Goal: Information Seeking & Learning: Learn about a topic

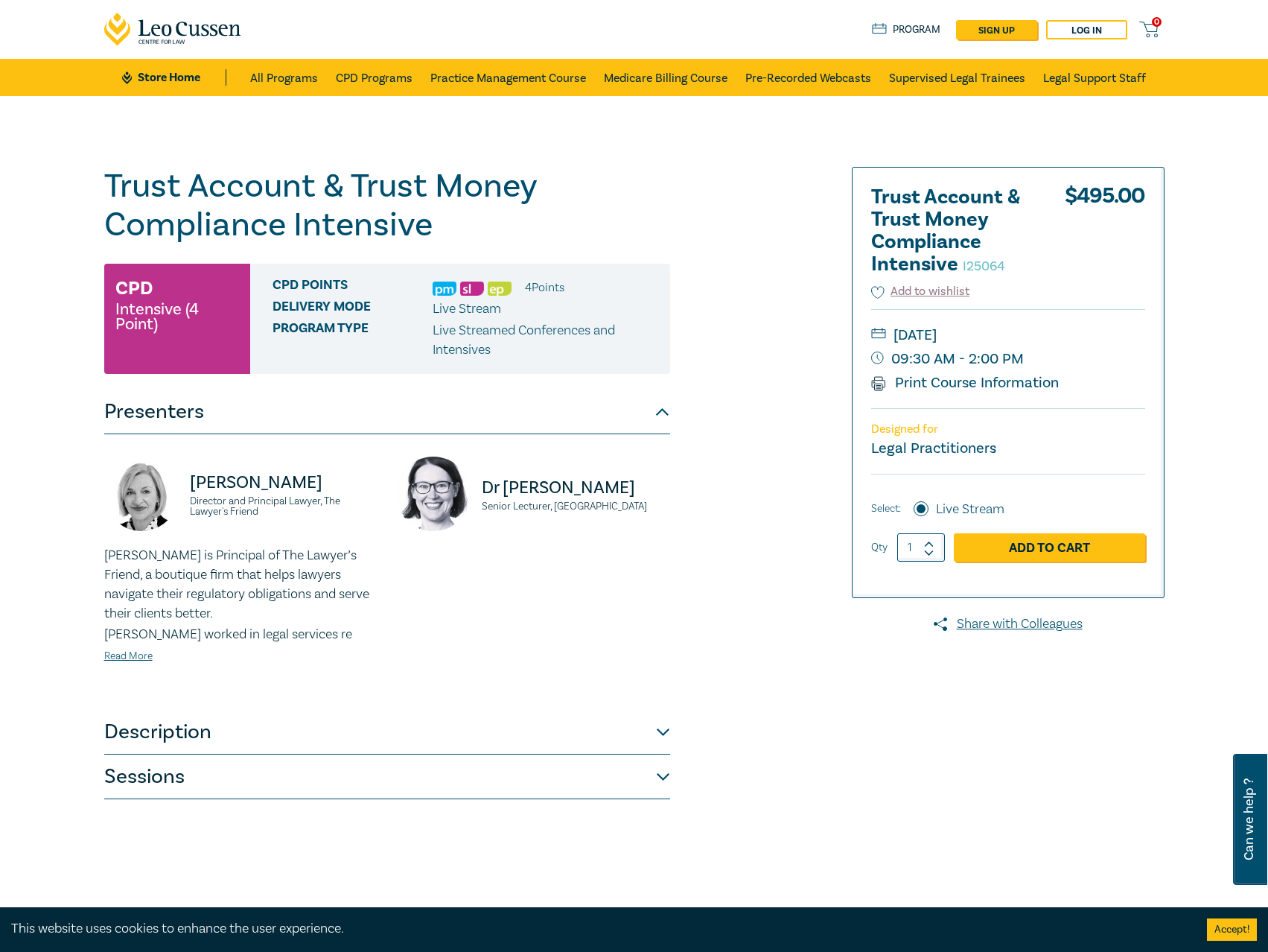
click at [597, 739] on button "Description" at bounding box center [387, 732] width 566 height 45
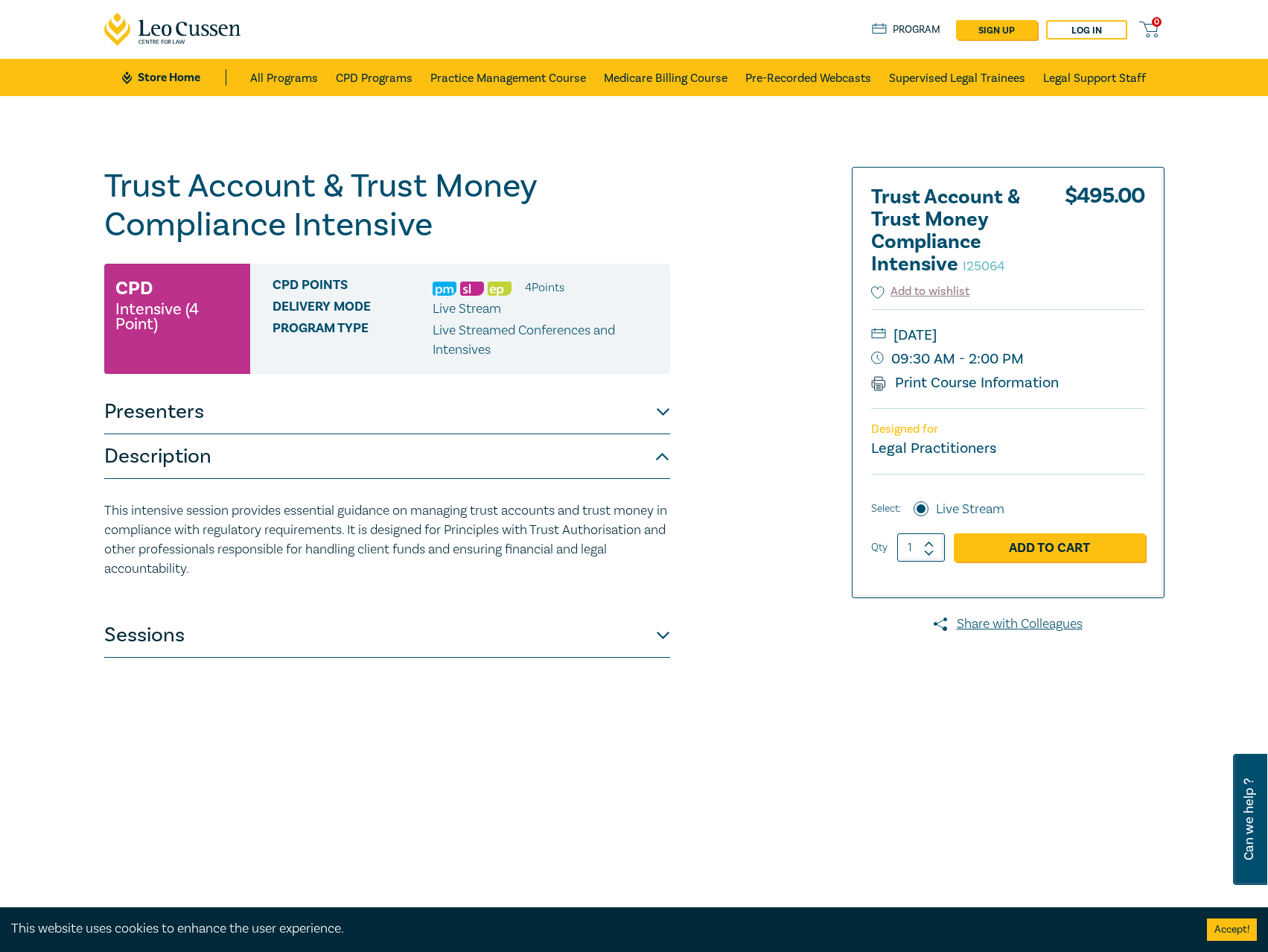
click at [543, 624] on button "Sessions" at bounding box center [387, 635] width 566 height 45
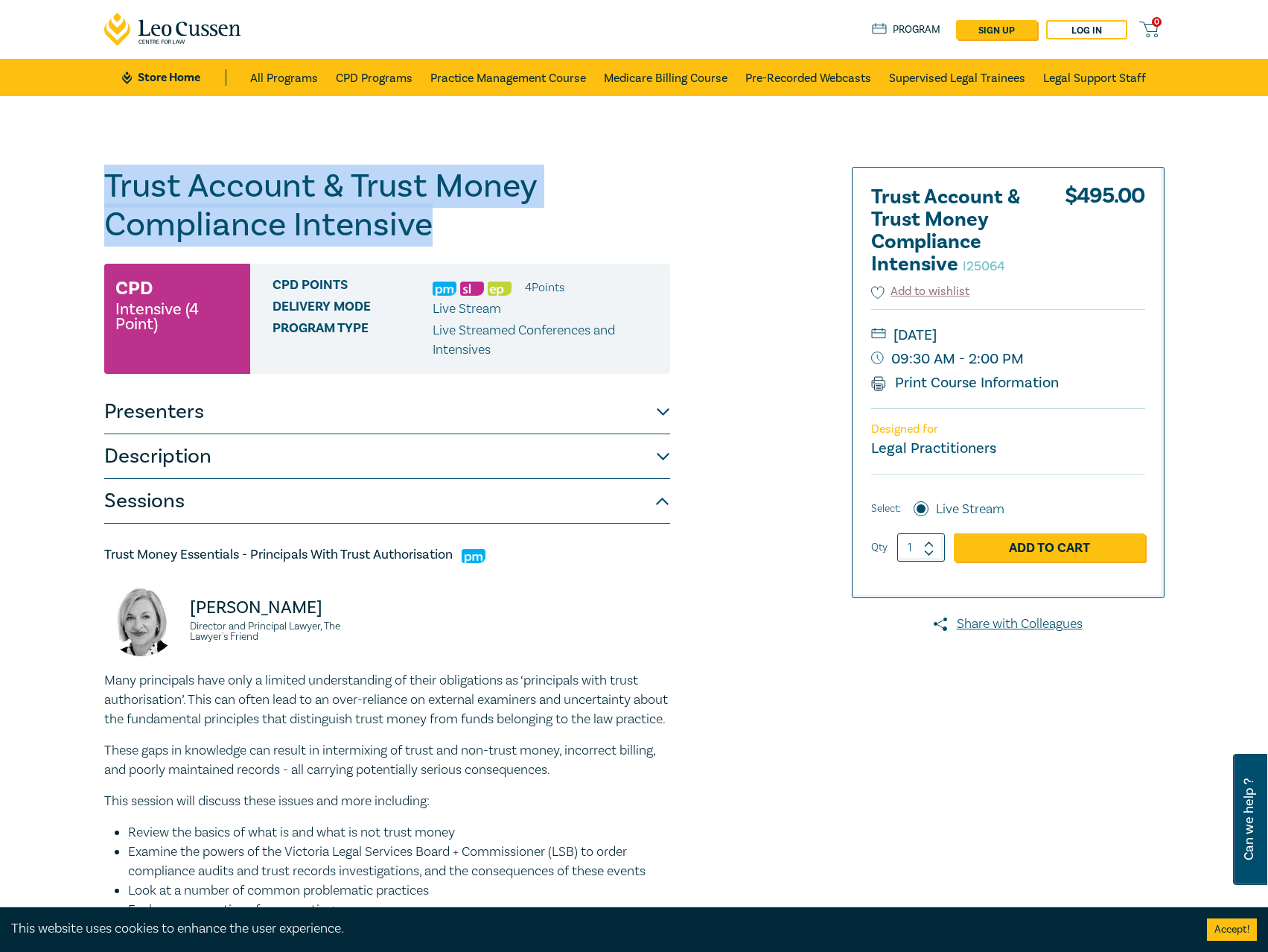
drag, startPoint x: 482, startPoint y: 242, endPoint x: -1, endPoint y: 163, distance: 489.4
copy h1 "Trust Account & Trust Money Compliance Intensive"
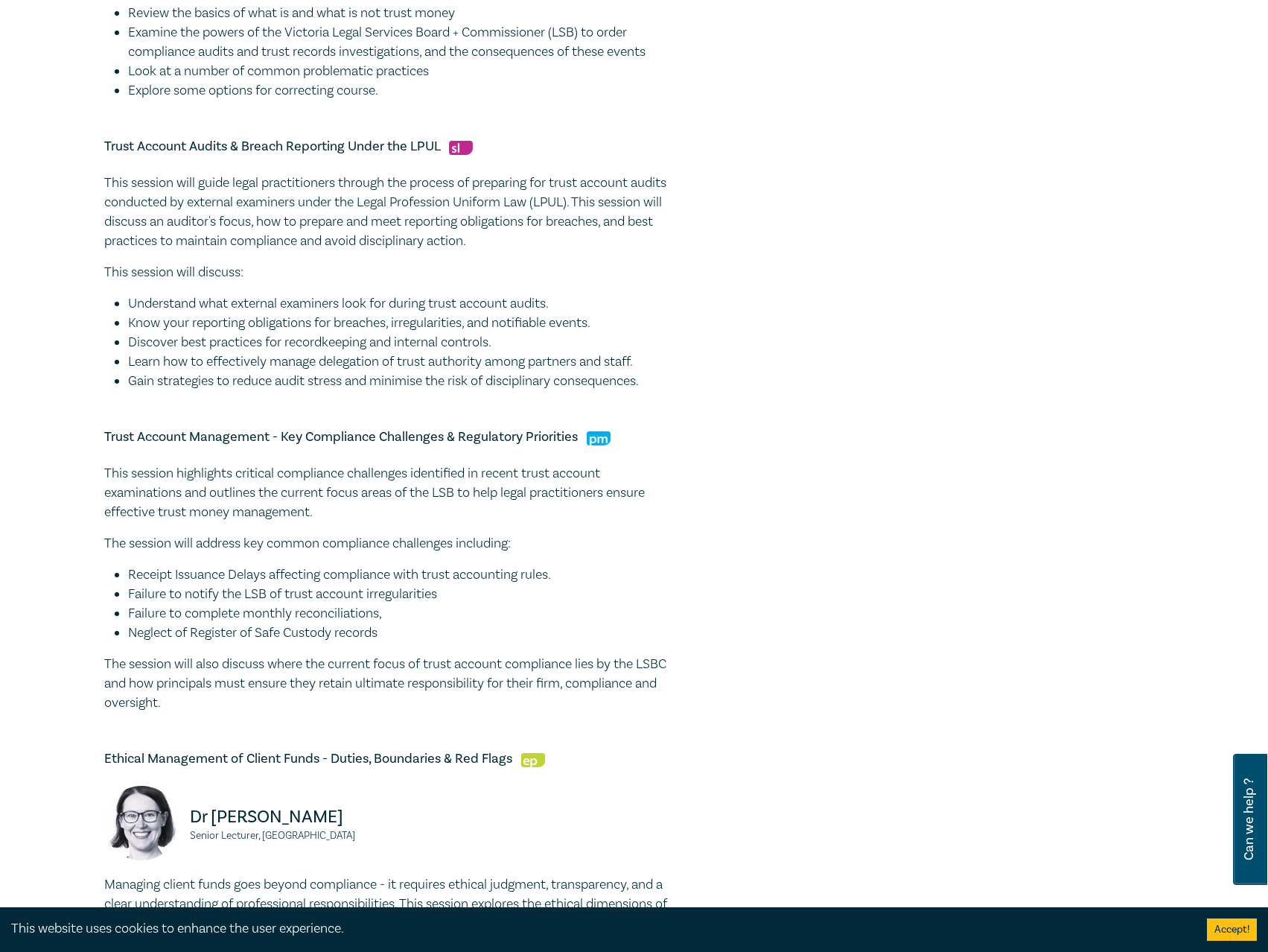
scroll to position [1192, 0]
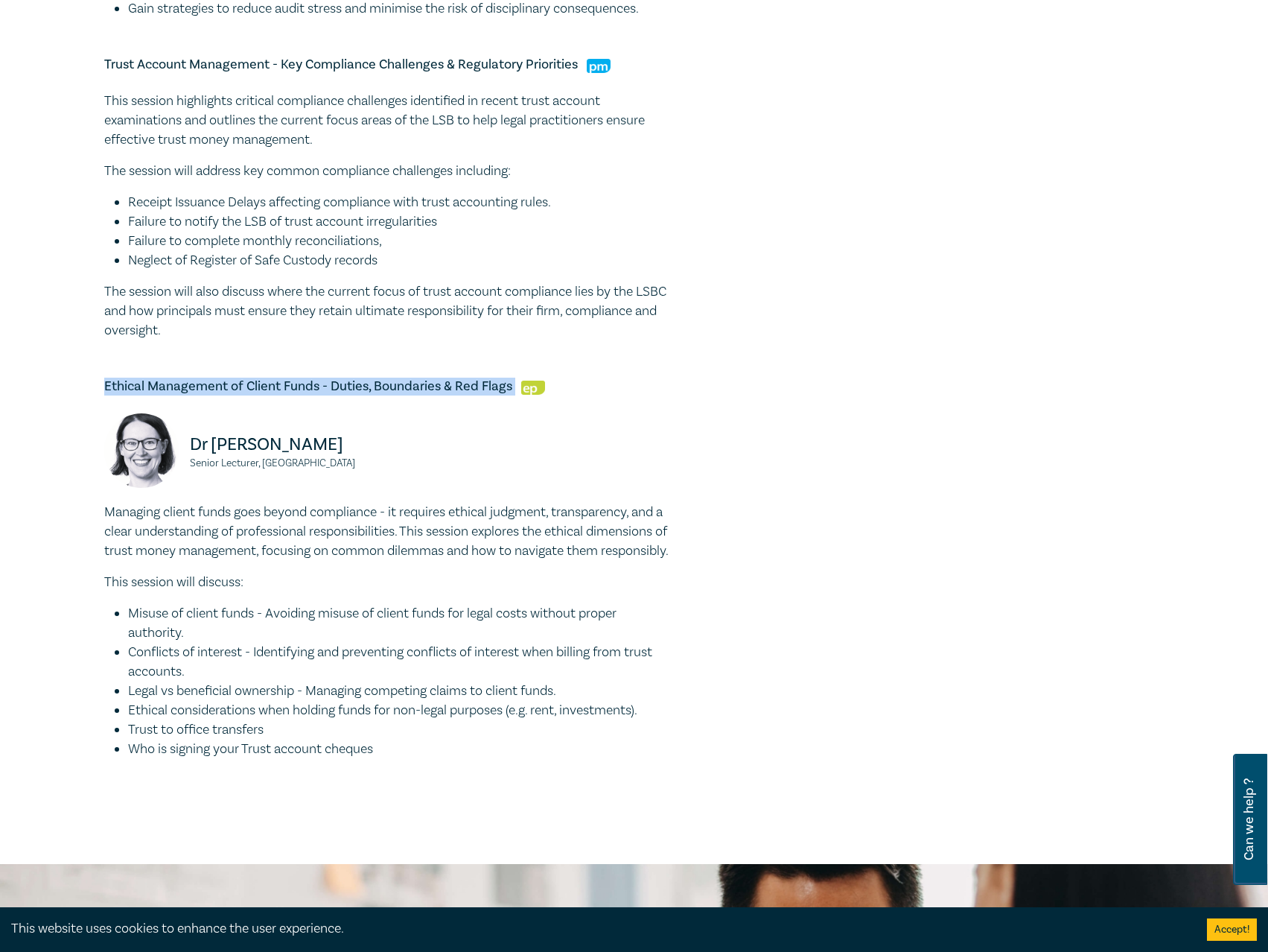
drag, startPoint x: 514, startPoint y: 402, endPoint x: 118, endPoint y: 407, distance: 396.0
copy h5 "Ethical Management of Client Funds - Duties, Boundaries & Red Flags"
drag, startPoint x: 278, startPoint y: 492, endPoint x: 206, endPoint y: 467, distance: 76.2
click at [190, 464] on div "Dr [PERSON_NAME] Senior Lecturer, [GEOGRAPHIC_DATA]" at bounding box center [241, 458] width 274 height 89
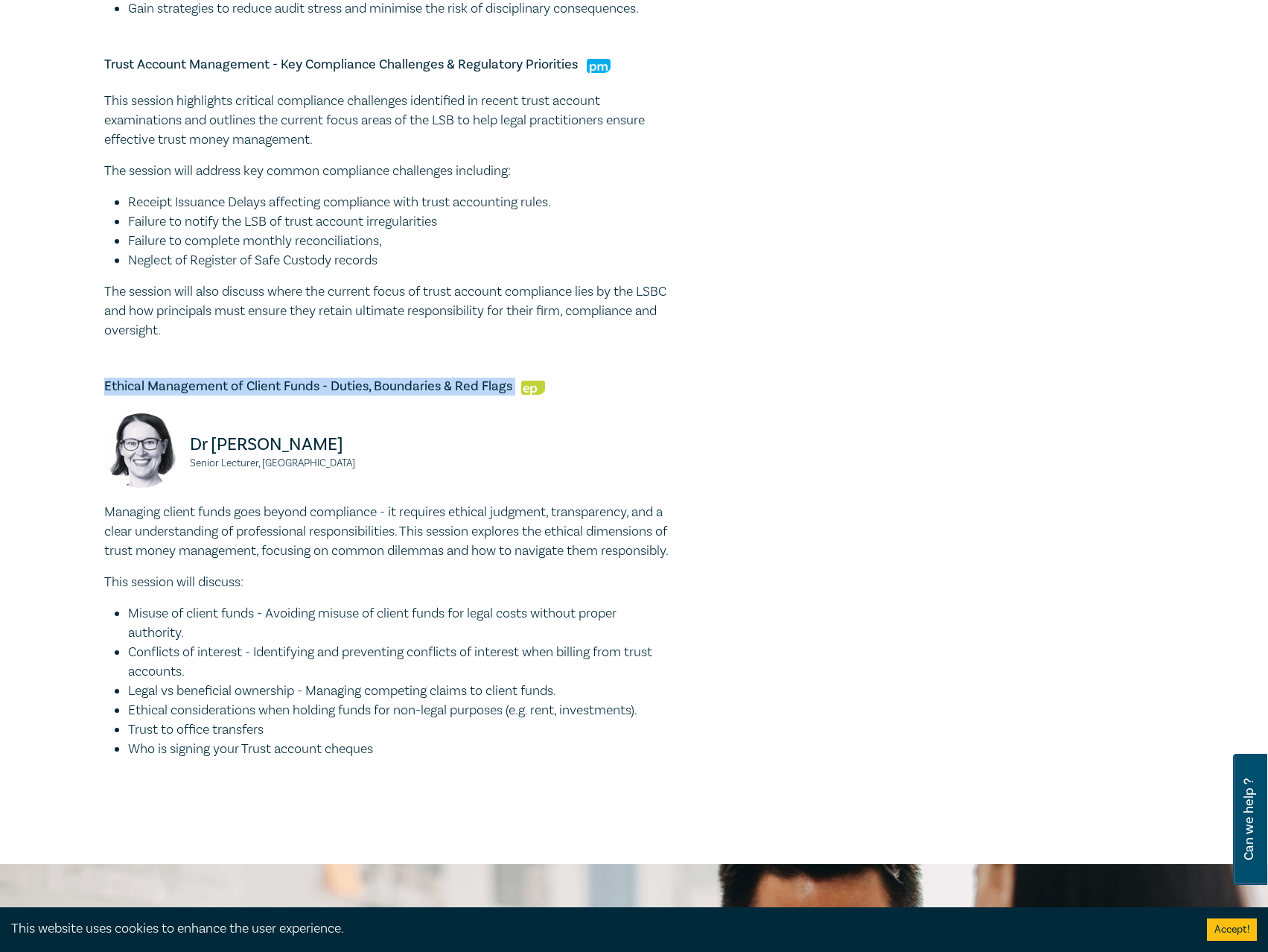
copy div "Dr [PERSON_NAME] Senior Lecturer, [GEOGRAPHIC_DATA]"
drag, startPoint x: 473, startPoint y: 0, endPoint x: 407, endPoint y: 49, distance: 82.2
click at [380, 59] on div "Trust Money Essentials - Principals With Trust Authorisation  [PERSON_NAME] Dir…" at bounding box center [387, 62] width 566 height 1461
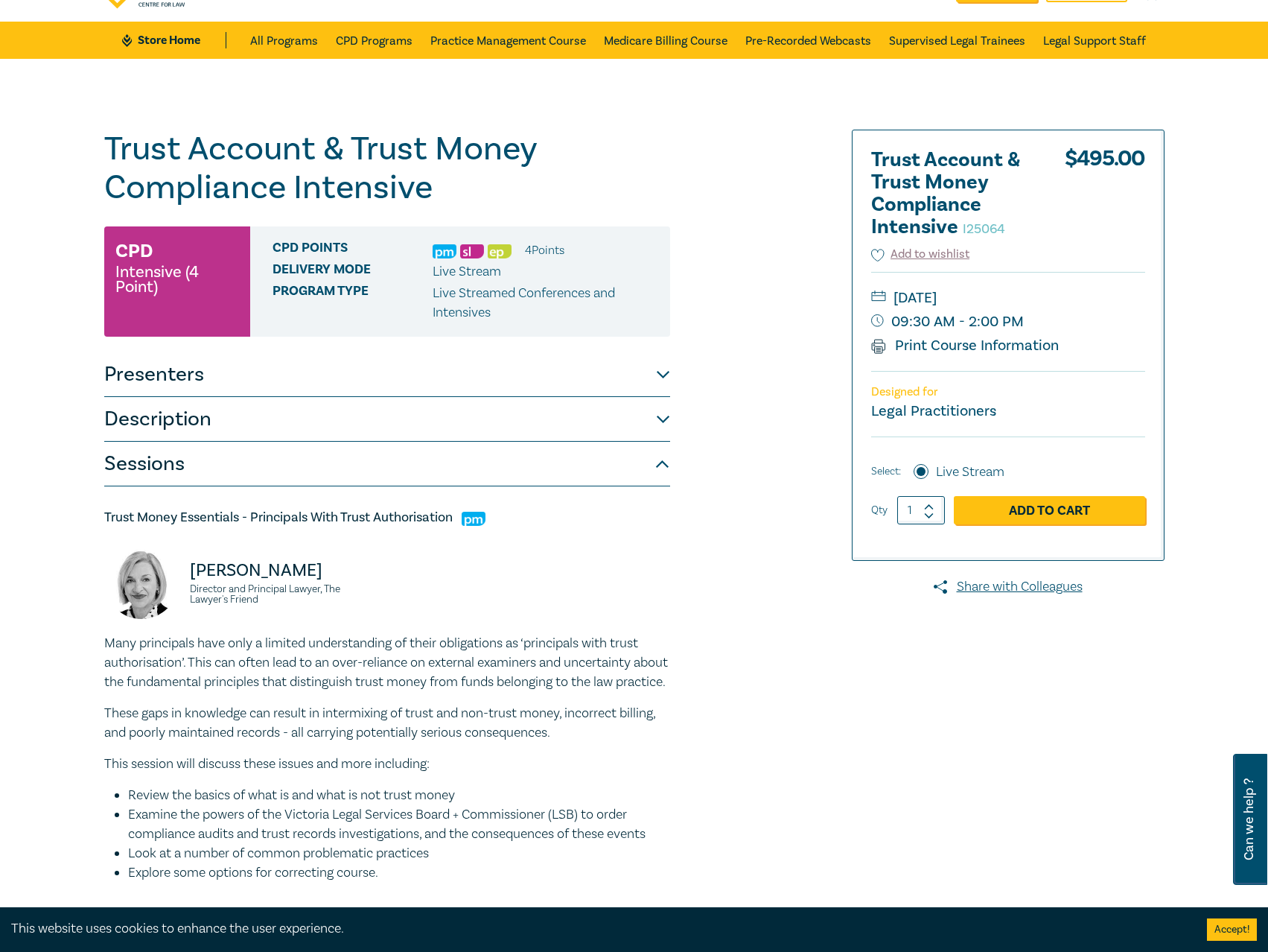
scroll to position [0, 0]
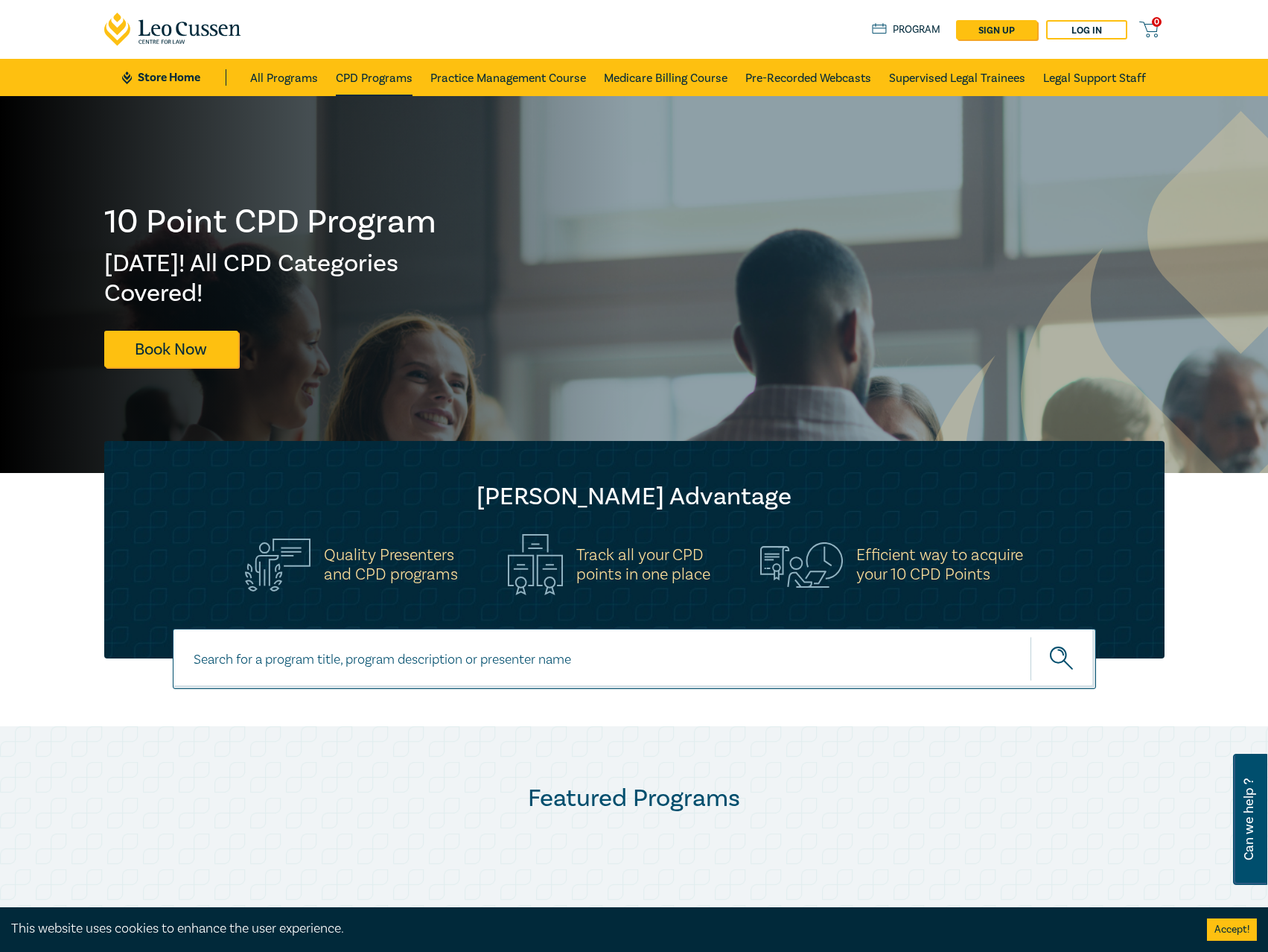
click at [373, 81] on link "CPD Programs" at bounding box center [374, 77] width 77 height 37
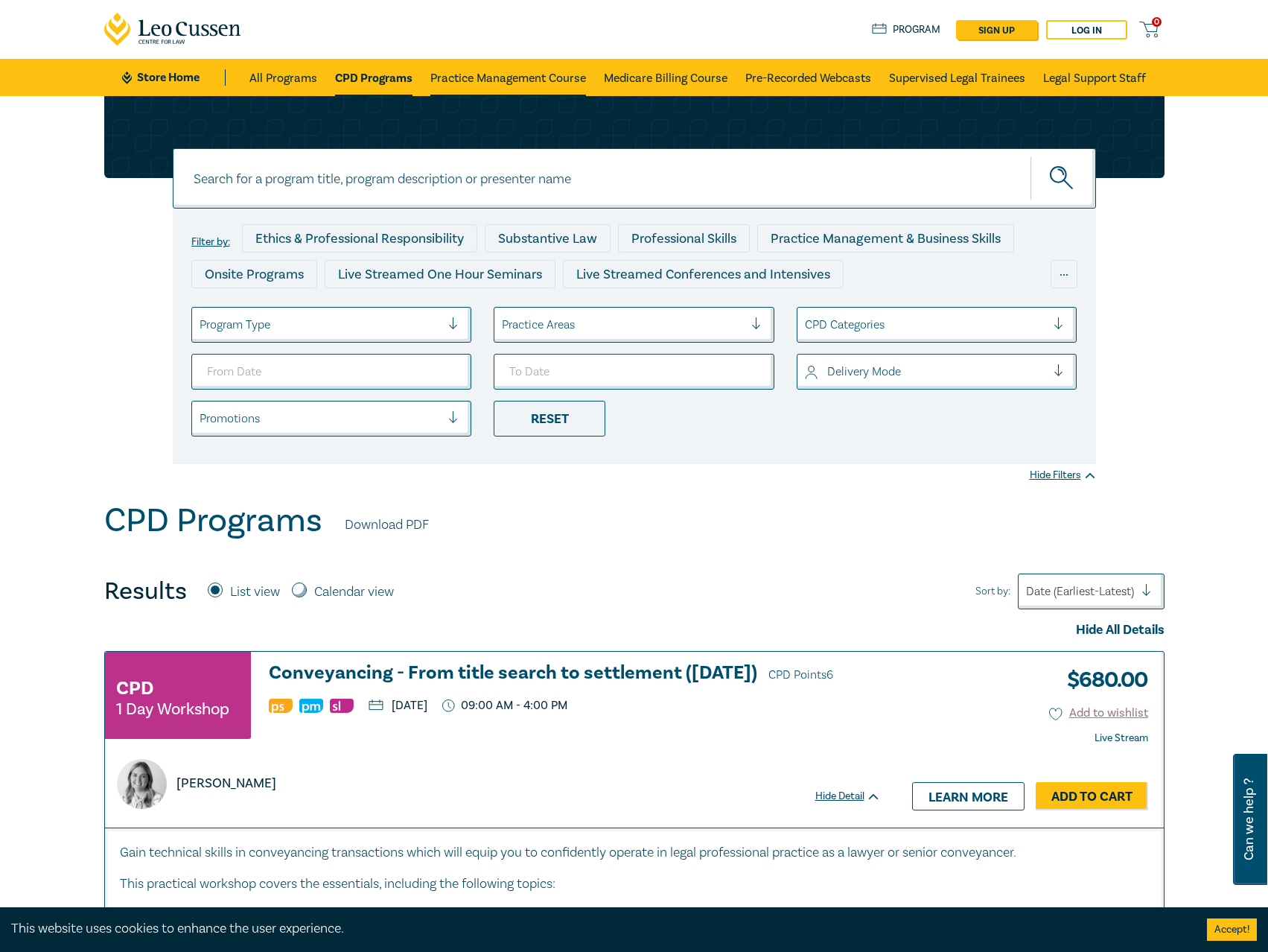
click at [487, 75] on link "Practice Management Course" at bounding box center [508, 77] width 155 height 37
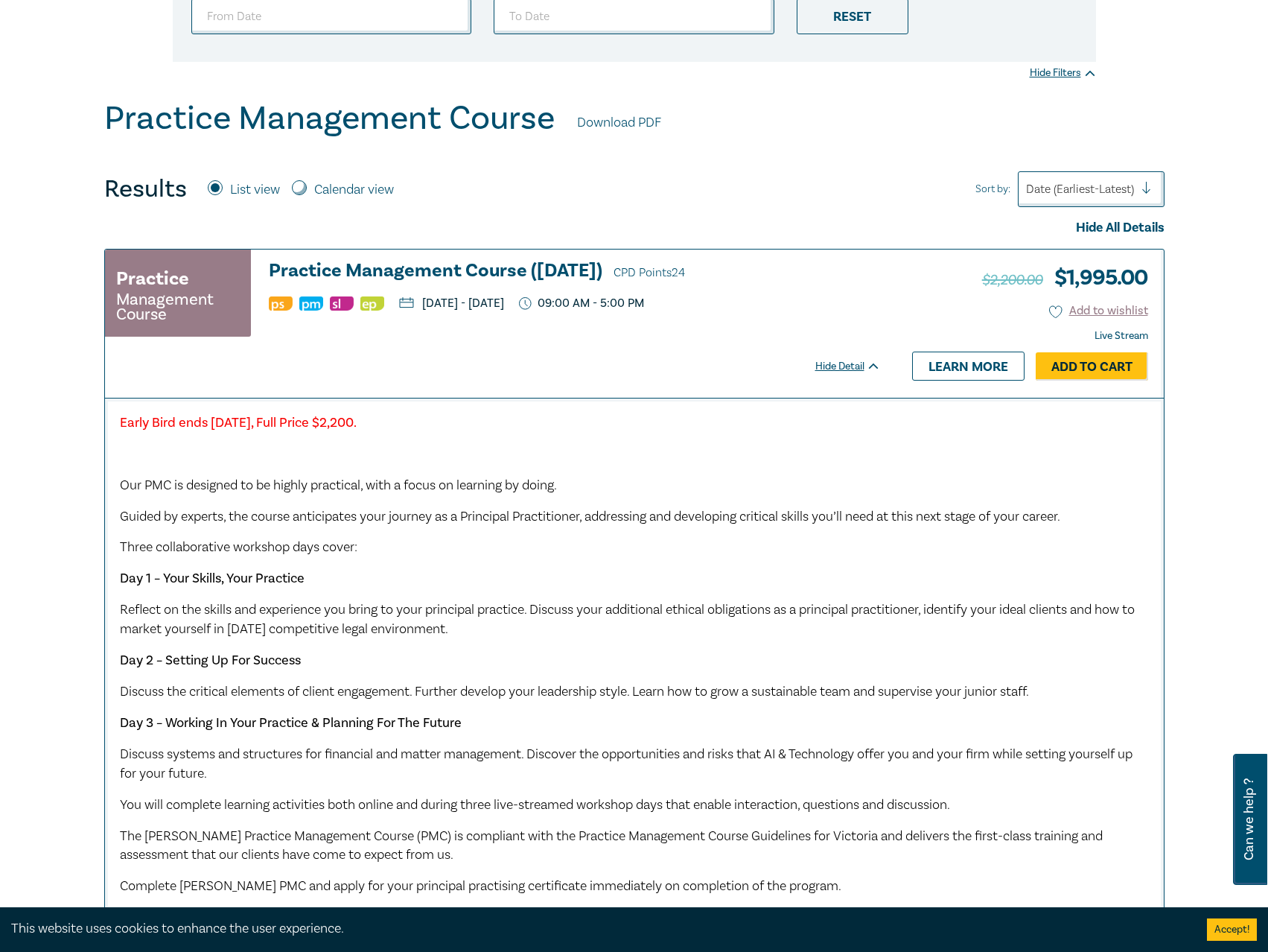
scroll to position [149, 0]
